Goal: Use online tool/utility: Utilize a website feature to perform a specific function

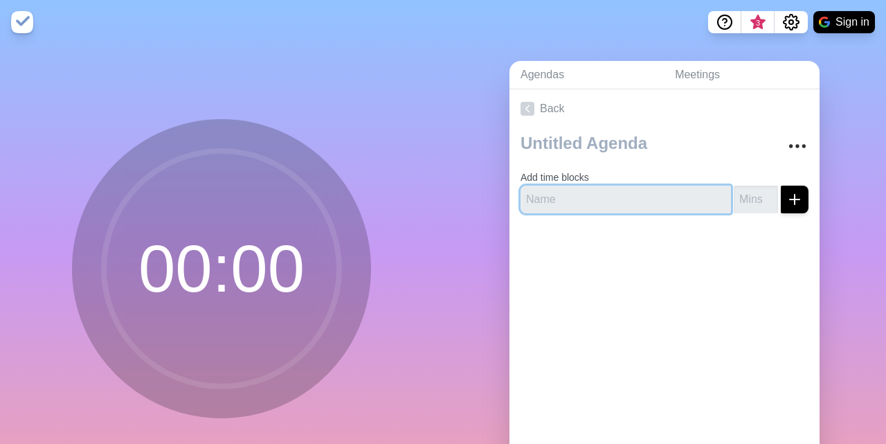
click at [580, 203] on input "text" at bounding box center [626, 200] width 210 height 28
click at [563, 193] on input "text" at bounding box center [626, 200] width 210 height 28
type input "E"
type input "G"
type input "Alle"
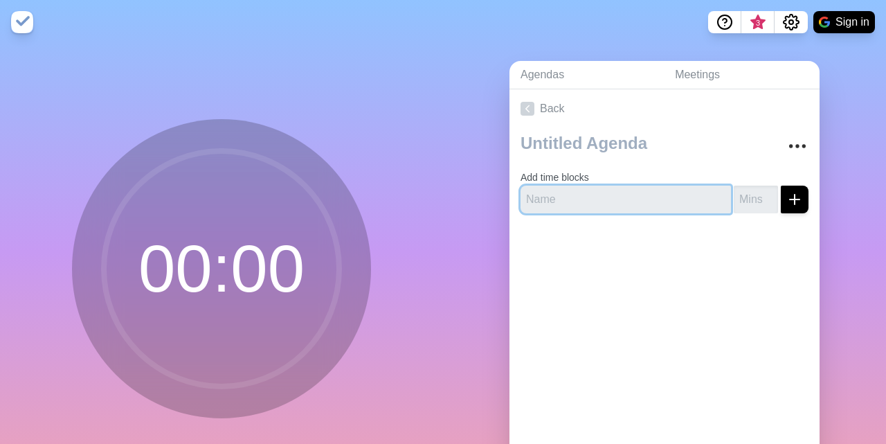
type input "e"
type input "Einleitung"
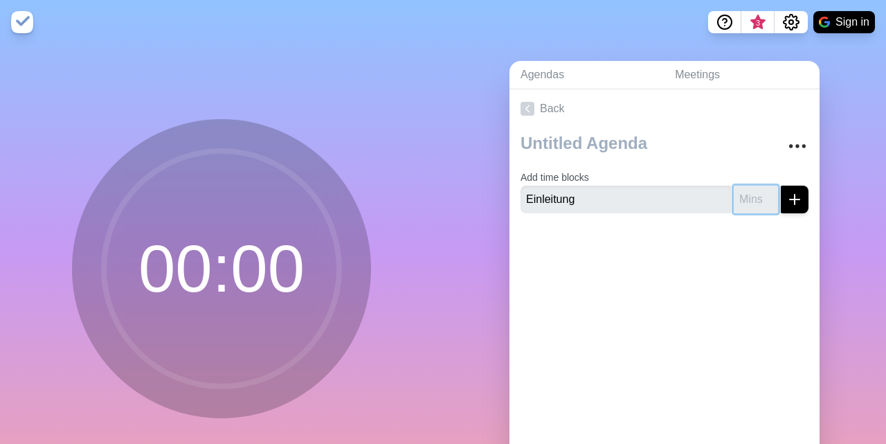
click at [748, 186] on input "number" at bounding box center [756, 200] width 44 height 28
type input "2"
click at [803, 198] on button "submit" at bounding box center [795, 200] width 28 height 28
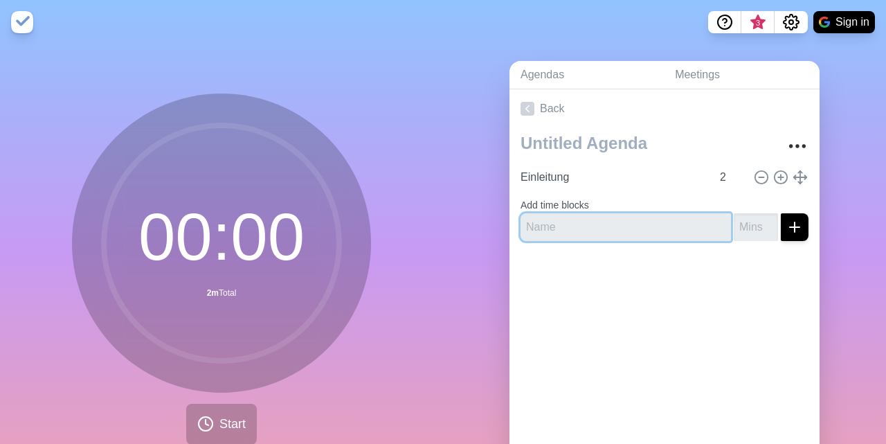
click at [673, 219] on input "text" at bounding box center [626, 227] width 210 height 28
type input "Gruppenbesprechnung"
click at [781, 213] on button "submit" at bounding box center [795, 227] width 28 height 28
click at [686, 224] on input "Gruppenbesprechnung" at bounding box center [626, 227] width 210 height 28
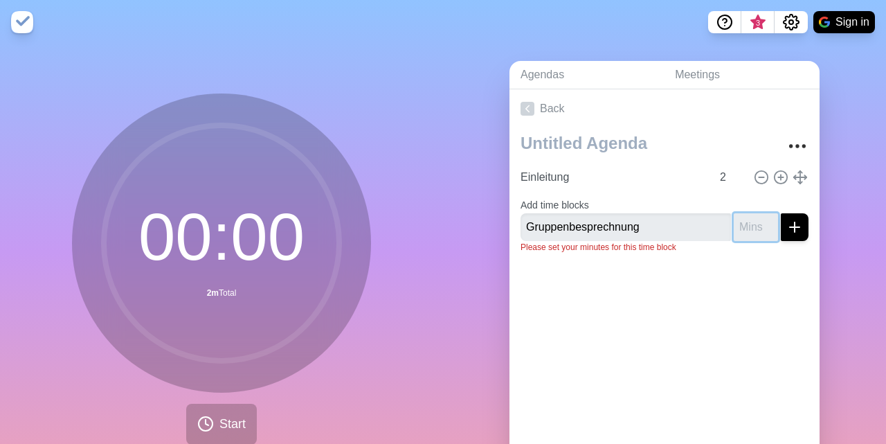
click at [739, 225] on input "number" at bounding box center [756, 227] width 44 height 28
type input "2"
click at [797, 225] on icon "submit" at bounding box center [794, 227] width 17 height 17
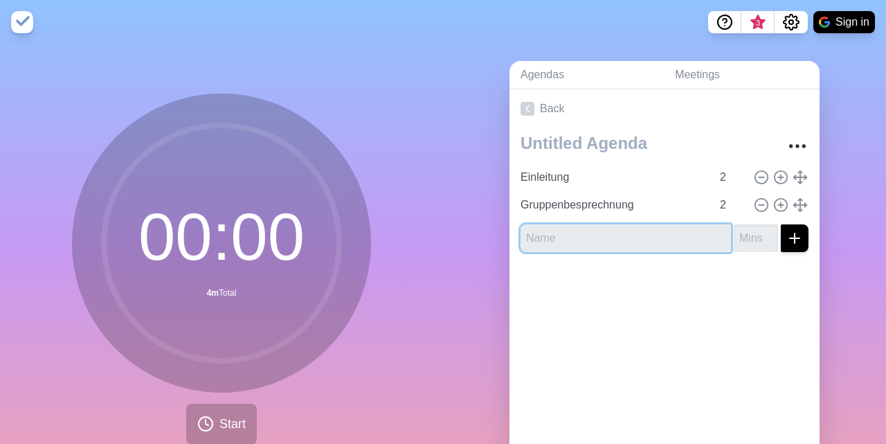
click at [700, 240] on input "text" at bounding box center [626, 238] width 210 height 28
type input "Marketing"
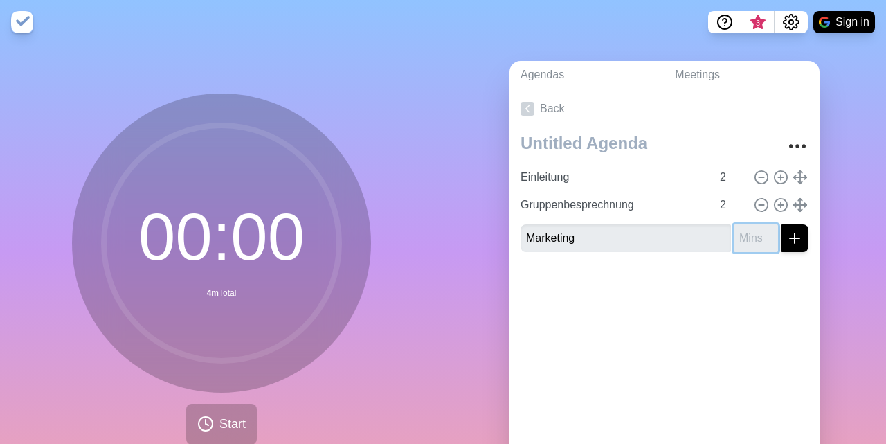
click at [742, 235] on input "number" at bounding box center [756, 238] width 44 height 28
type input "2"
click at [784, 233] on button "submit" at bounding box center [795, 238] width 28 height 28
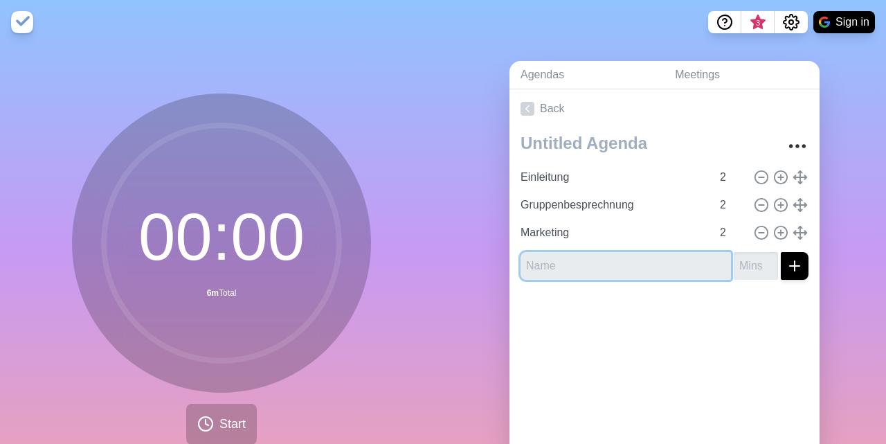
click at [640, 252] on input "text" at bounding box center [626, 266] width 210 height 28
click at [615, 252] on input "text" at bounding box center [626, 266] width 210 height 28
type input "Serie"
click at [759, 268] on input "number" at bounding box center [756, 266] width 44 height 28
type input "2"
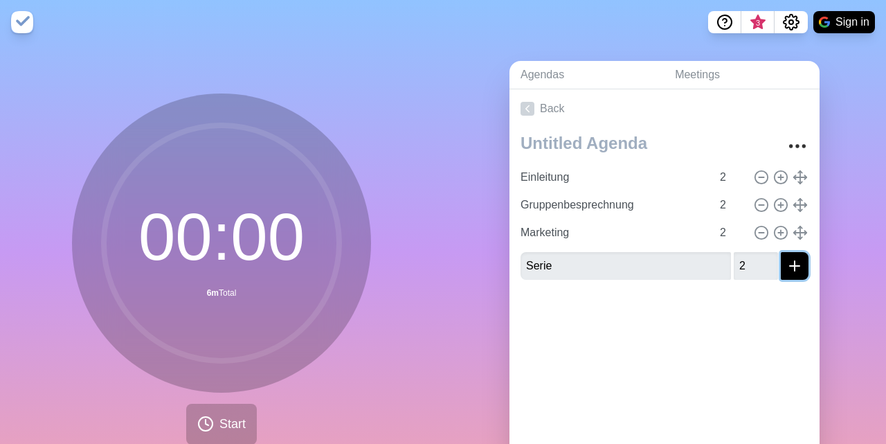
click at [803, 266] on button "submit" at bounding box center [795, 266] width 28 height 28
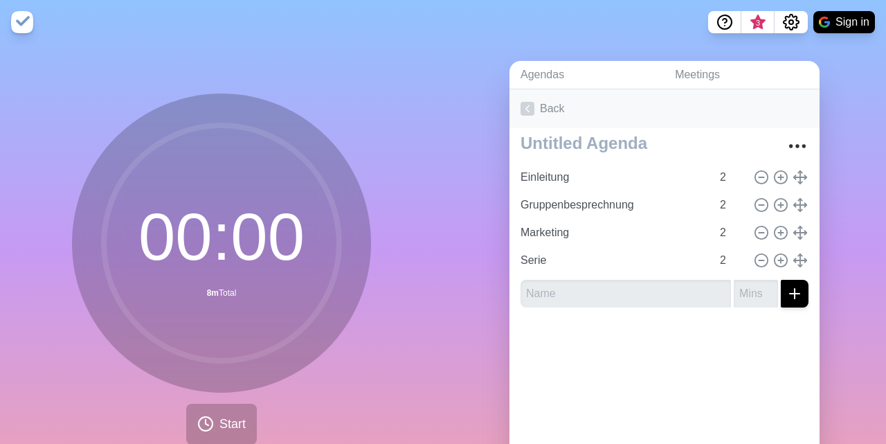
click at [528, 107] on polyline at bounding box center [527, 109] width 3 height 6
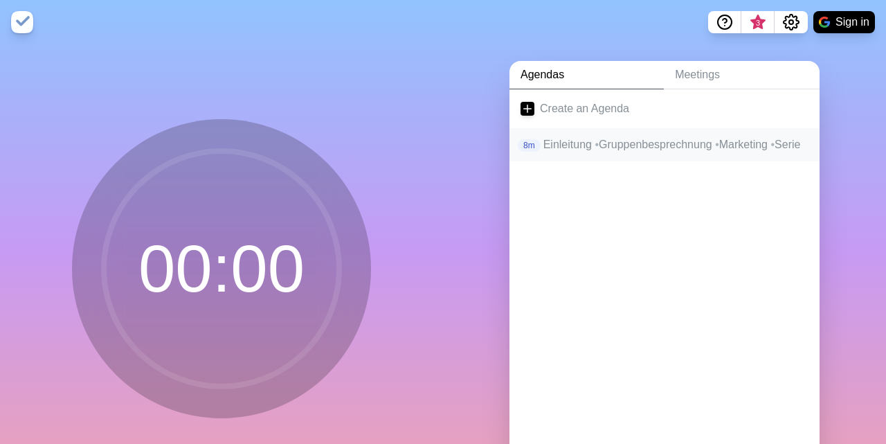
click at [585, 145] on p "Einleitung • Gruppenbesprechnung • Marketing • Serie" at bounding box center [675, 144] width 265 height 17
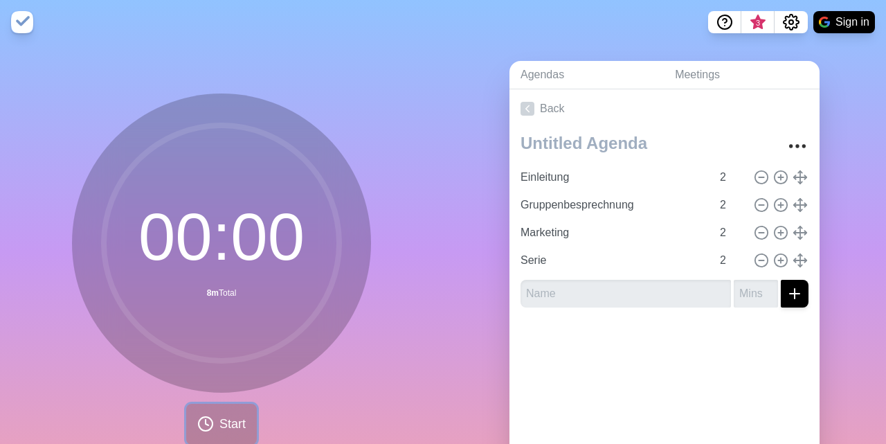
click at [236, 431] on span "Start" at bounding box center [232, 424] width 26 height 19
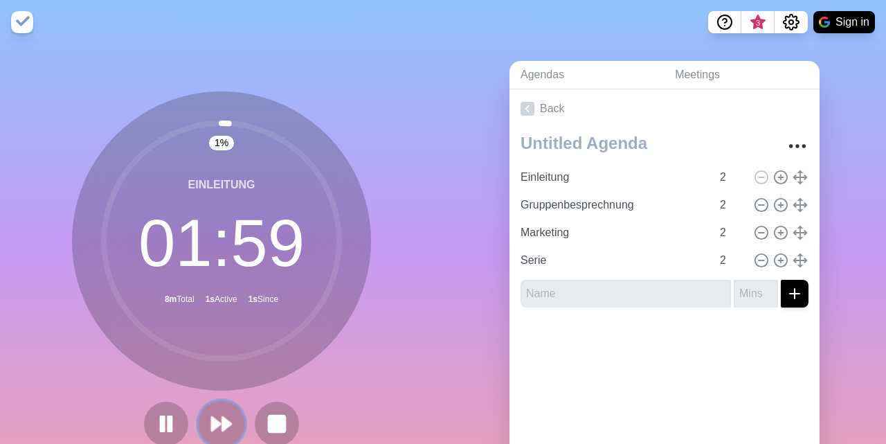
click at [221, 417] on icon at bounding box center [222, 424] width 24 height 24
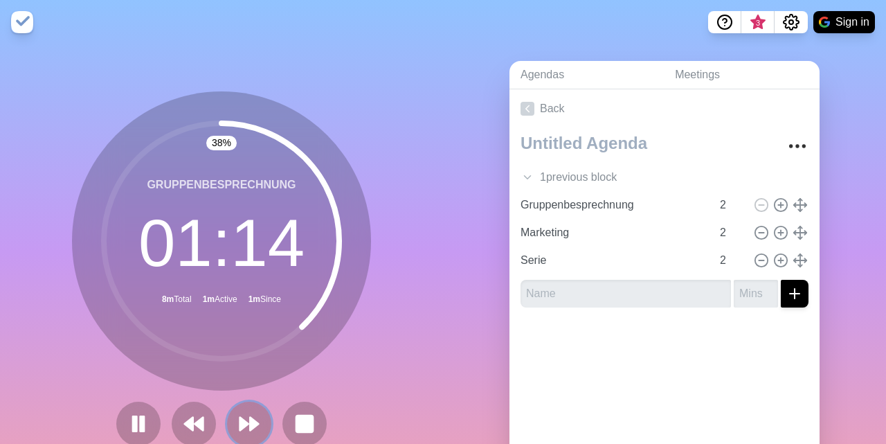
scroll to position [60, 0]
